Goal: Task Accomplishment & Management: Complete application form

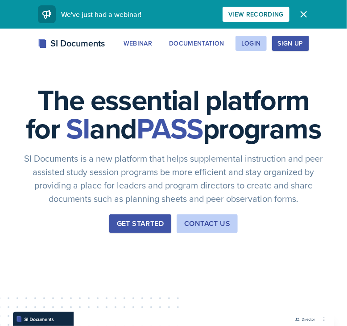
click at [140, 229] on div "Get Started" at bounding box center [140, 223] width 47 height 11
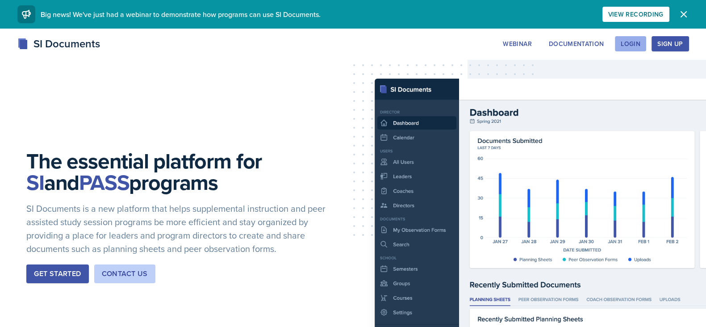
click at [356, 44] on div "Login" at bounding box center [631, 43] width 20 height 7
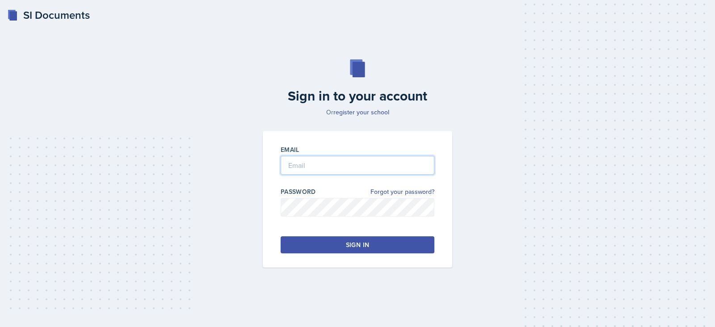
type input "S560710@nwmissouri.edu"
click at [356, 246] on div "Sign in" at bounding box center [357, 244] width 23 height 9
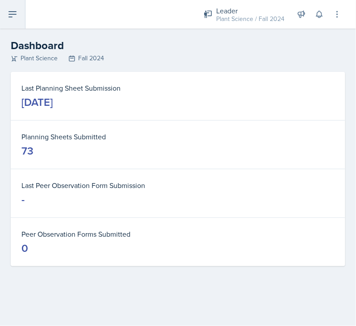
click at [22, 19] on button at bounding box center [12, 14] width 25 height 29
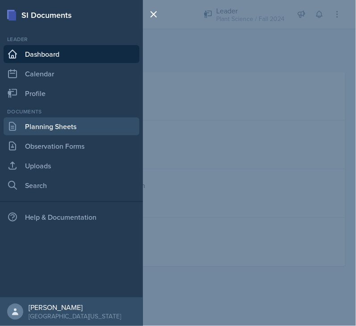
click at [25, 130] on link "Planning Sheets" at bounding box center [72, 126] width 136 height 18
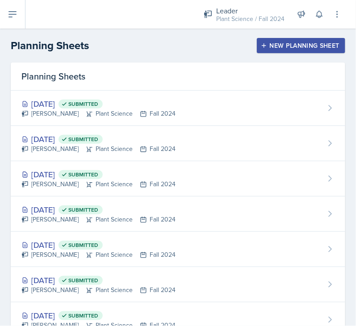
click at [279, 43] on div "New Planning Sheet" at bounding box center [301, 45] width 77 height 7
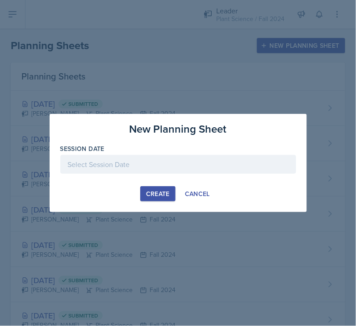
click at [164, 166] on div at bounding box center [178, 164] width 236 height 19
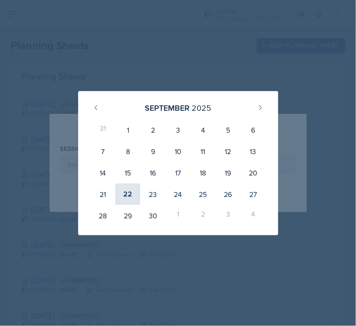
click at [128, 190] on div "22" at bounding box center [127, 194] width 25 height 21
type input "September 22nd, 2025"
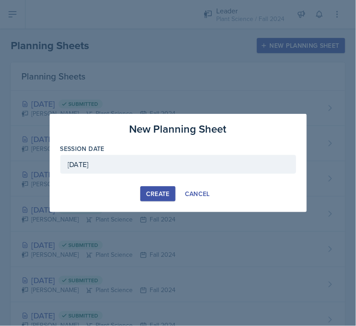
click at [161, 199] on button "Create" at bounding box center [157, 193] width 35 height 15
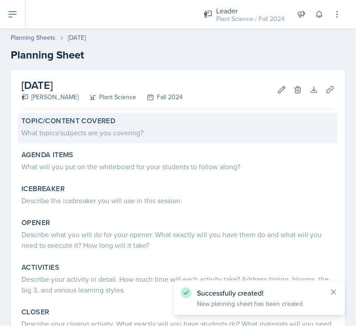
click at [149, 134] on div "What topics/subjects are you covering?" at bounding box center [177, 132] width 313 height 11
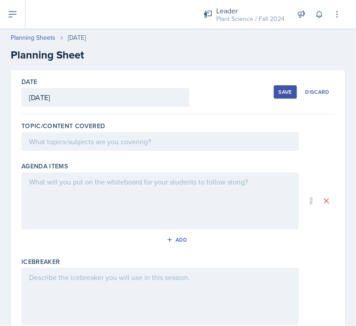
click at [266, 144] on div at bounding box center [159, 141] width 277 height 19
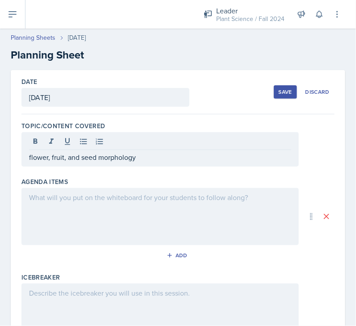
click at [255, 205] on div at bounding box center [159, 216] width 277 height 57
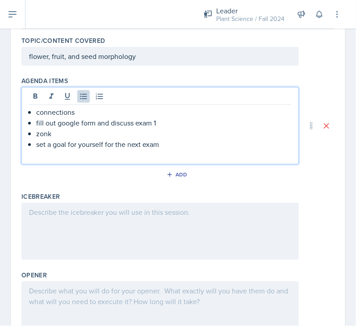
scroll to position [86, 0]
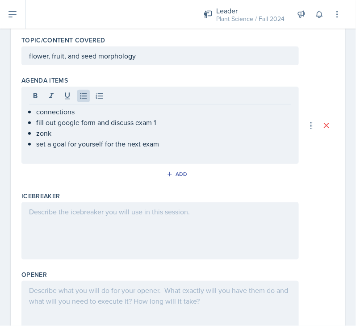
click at [255, 212] on p at bounding box center [160, 211] width 262 height 11
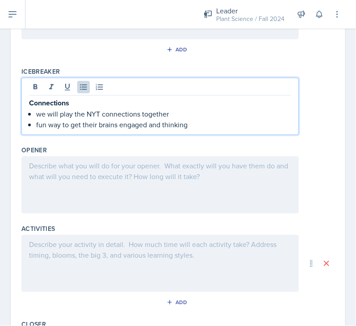
scroll to position [210, 0]
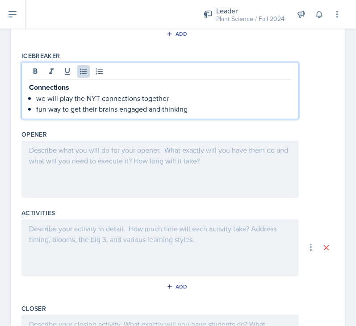
click at [225, 155] on p at bounding box center [160, 150] width 262 height 11
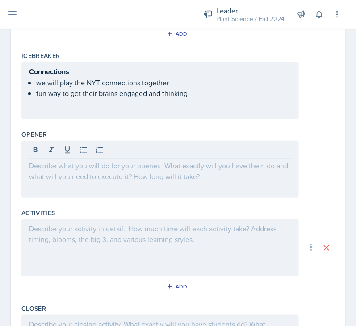
click at [239, 168] on p at bounding box center [160, 165] width 262 height 11
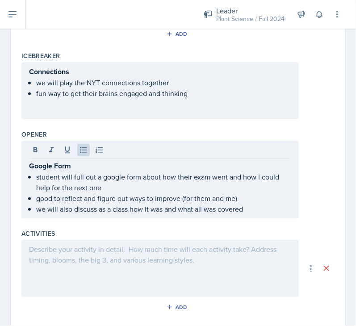
click at [181, 255] on div at bounding box center [159, 268] width 277 height 57
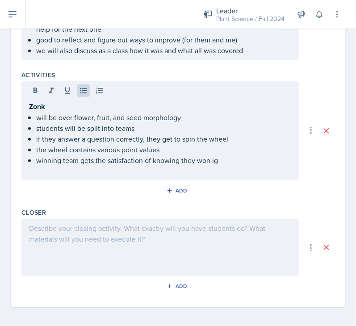
click at [214, 236] on div at bounding box center [159, 247] width 277 height 57
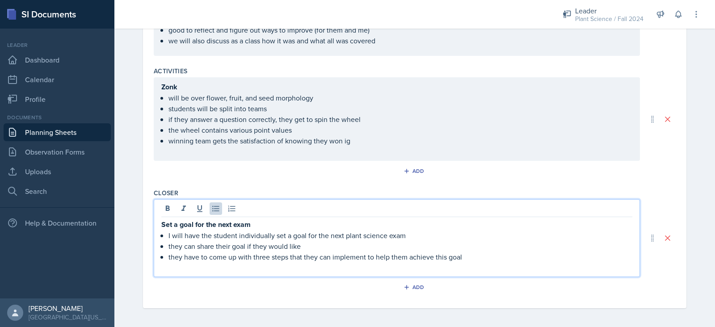
scroll to position [0, 0]
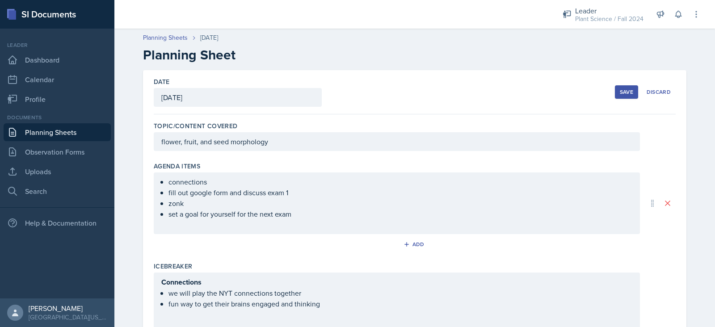
click at [356, 89] on div "Save" at bounding box center [625, 91] width 13 height 7
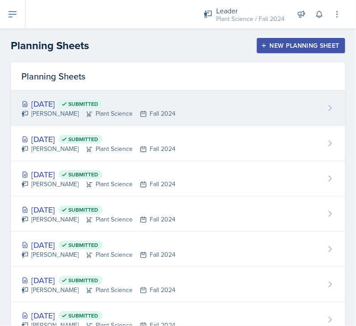
click at [200, 112] on div "[DATE] Submitted [PERSON_NAME] Plant Science Fall 2024" at bounding box center [178, 108] width 335 height 35
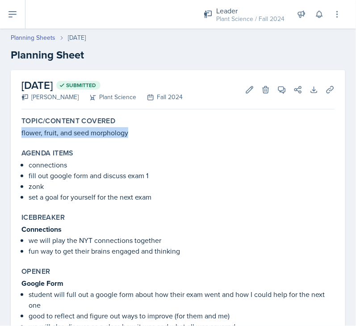
drag, startPoint x: 130, startPoint y: 134, endPoint x: 15, endPoint y: 135, distance: 114.8
click at [15, 135] on div "[DATE] Submitted [PERSON_NAME] Plant Science Fall 2024 Edit Delete View Comment…" at bounding box center [178, 283] width 335 height 427
copy p "flower, fruit, and seed morphology"
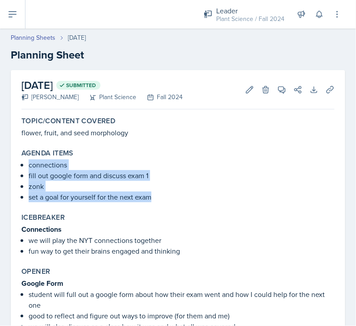
drag, startPoint x: 29, startPoint y: 163, endPoint x: 163, endPoint y: 202, distance: 139.8
click at [163, 202] on div "Agenda items connections fill out google form and discuss exam 1 zonk set a goa…" at bounding box center [178, 175] width 320 height 61
copy ul "connections fill out google form and discuss exam 1 zonk set a goal for yoursel…"
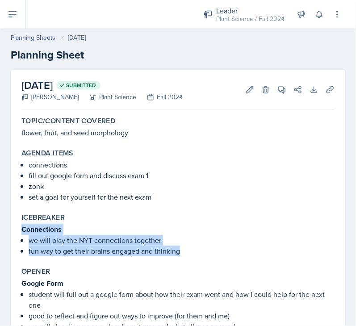
drag, startPoint x: 20, startPoint y: 230, endPoint x: 190, endPoint y: 255, distance: 171.9
click at [190, 255] on div "Icebreaker Connections we will play the NYT connections together fun way to get…" at bounding box center [178, 234] width 320 height 50
copy div "Connections we will play the NYT connections together fun way to get their brai…"
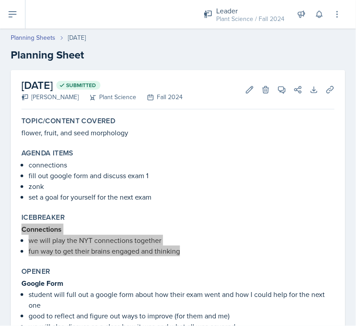
scroll to position [190, 0]
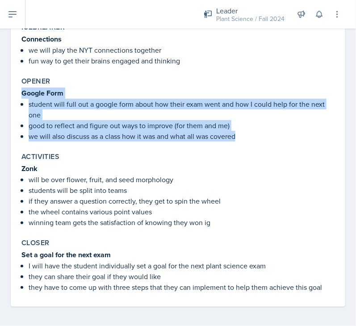
drag, startPoint x: 21, startPoint y: 92, endPoint x: 247, endPoint y: 143, distance: 232.1
click at [247, 143] on div "Opener Google Form student will full out a google form about how their exam wen…" at bounding box center [178, 109] width 320 height 72
copy div "Google Form student will full out a google form about how their exam went and h…"
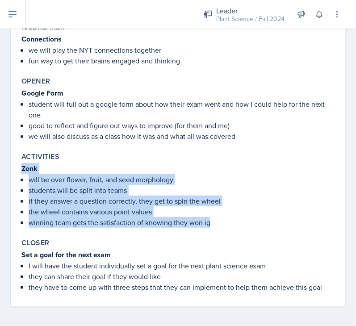
drag, startPoint x: 21, startPoint y: 167, endPoint x: 226, endPoint y: 224, distance: 211.8
click at [226, 224] on div "Zonk will be over flower, fruit, and seed morphology students will be split int…" at bounding box center [177, 195] width 313 height 65
copy div "Zonk will be over flower, fruit, and seed morphology students will be split int…"
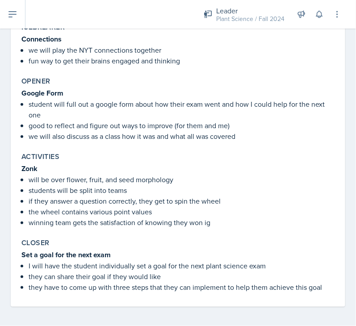
drag, startPoint x: 112, startPoint y: 258, endPoint x: 22, endPoint y: 254, distance: 90.3
click at [22, 254] on strong "Set a goal for the next exam" at bounding box center [65, 255] width 89 height 10
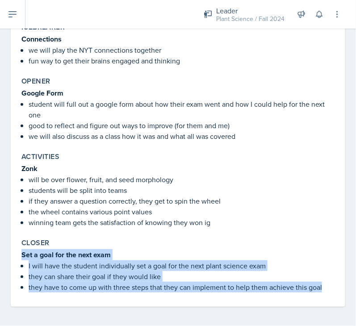
drag, startPoint x: 22, startPoint y: 254, endPoint x: 322, endPoint y: 288, distance: 302.5
click at [322, 288] on div "Set a goal for the next exam I will have the student individually set a goal fo…" at bounding box center [177, 270] width 313 height 43
copy div "Set a goal for the next exam I will have the student individually set a goal fo…"
